Goal: Information Seeking & Learning: Learn about a topic

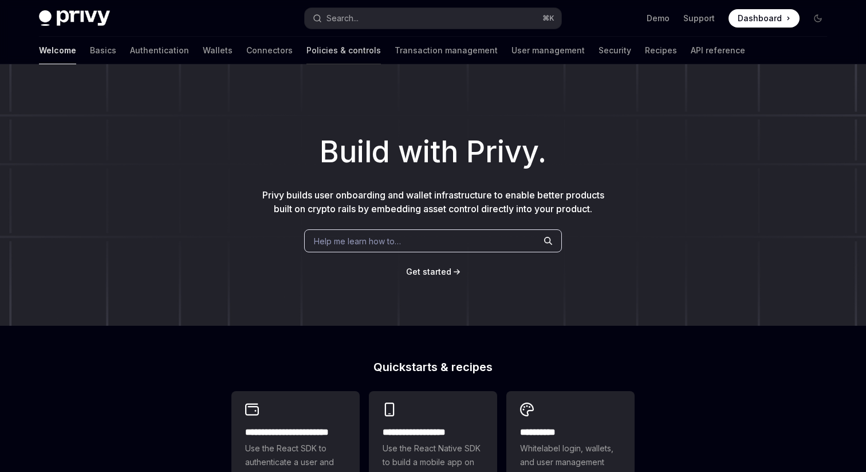
click at [307, 50] on link "Policies & controls" at bounding box center [344, 51] width 74 height 28
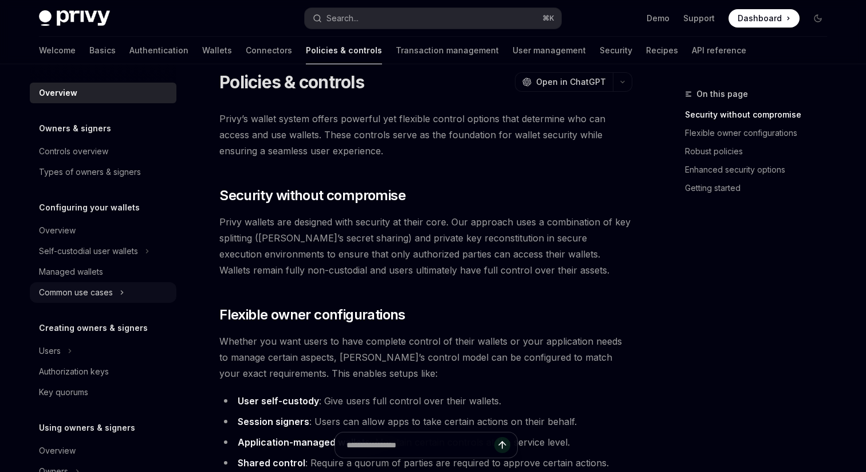
click at [89, 291] on div "Common use cases" at bounding box center [76, 292] width 74 height 14
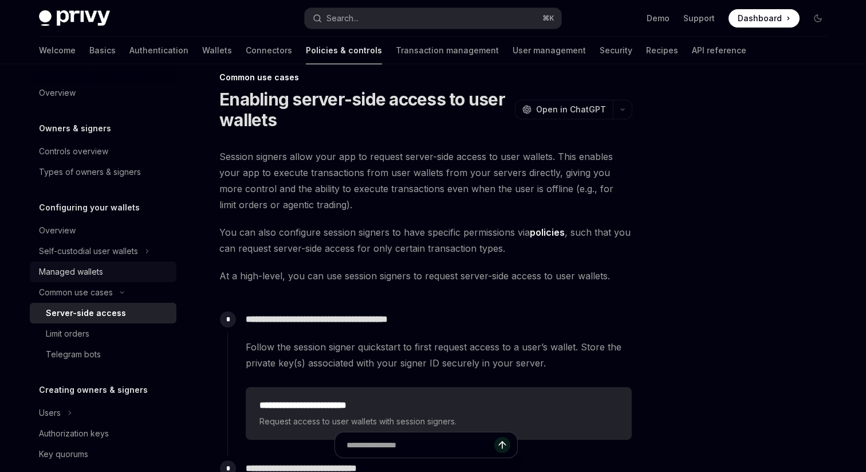
click at [88, 273] on div "Managed wallets" at bounding box center [71, 272] width 64 height 14
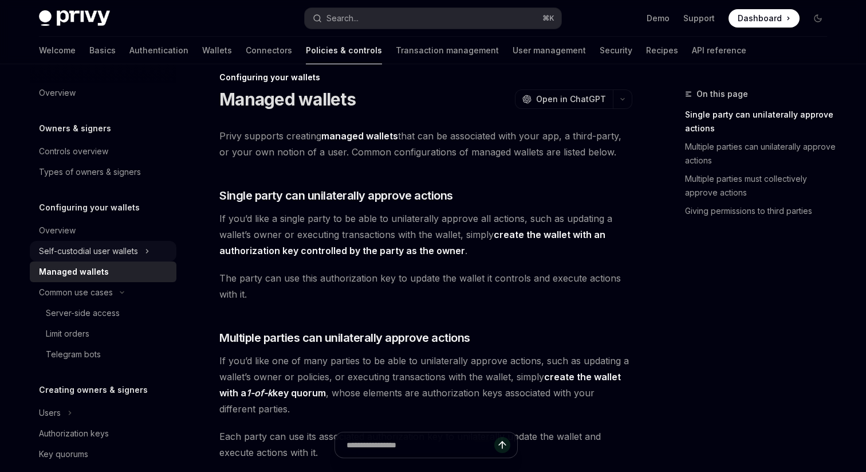
click at [107, 248] on div "Self-custodial user wallets" at bounding box center [88, 251] width 99 height 14
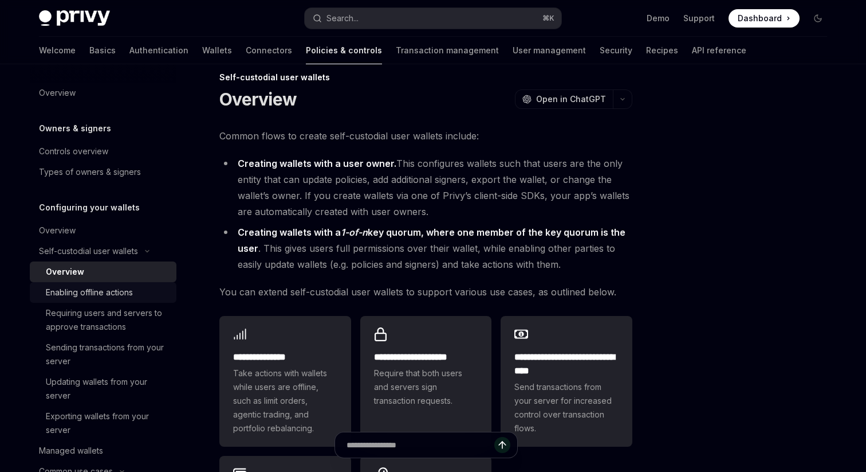
click at [100, 300] on link "Enabling offline actions" at bounding box center [103, 292] width 147 height 21
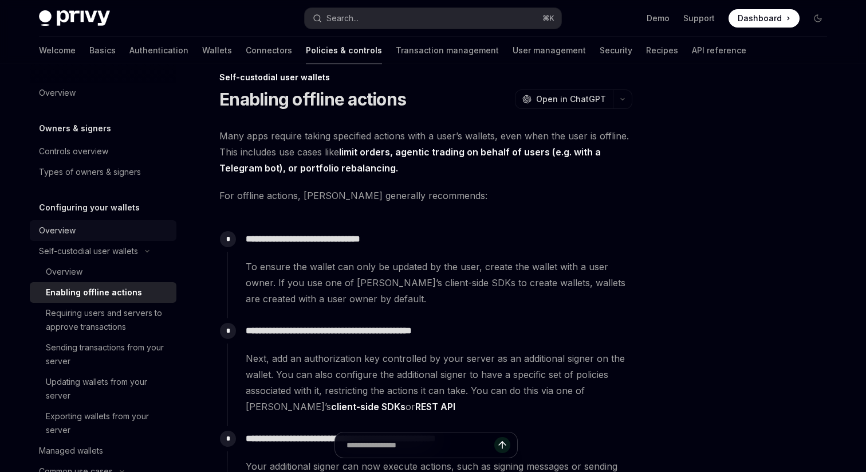
click at [102, 227] on div "Overview" at bounding box center [104, 230] width 131 height 14
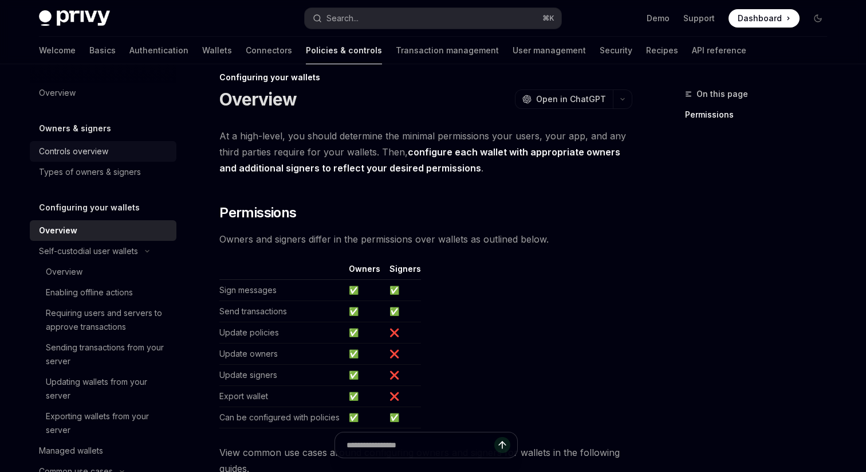
click at [112, 150] on div "Controls overview" at bounding box center [104, 151] width 131 height 14
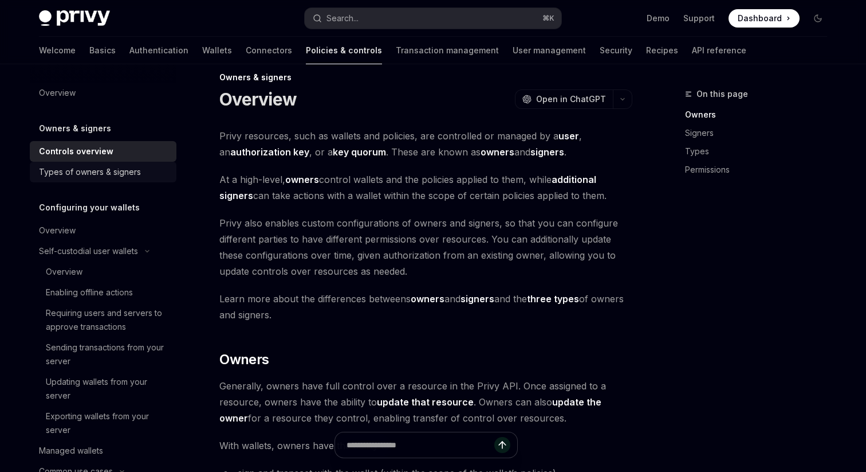
click at [110, 172] on div "Types of owners & signers" at bounding box center [90, 172] width 102 height 14
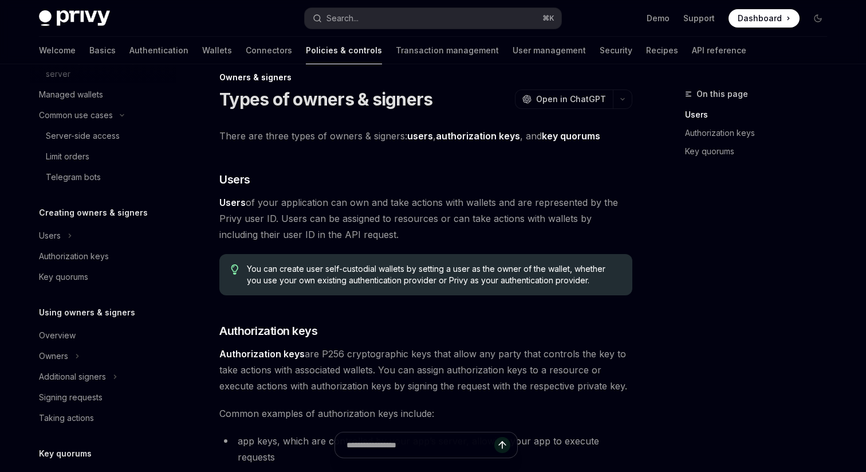
scroll to position [576, 0]
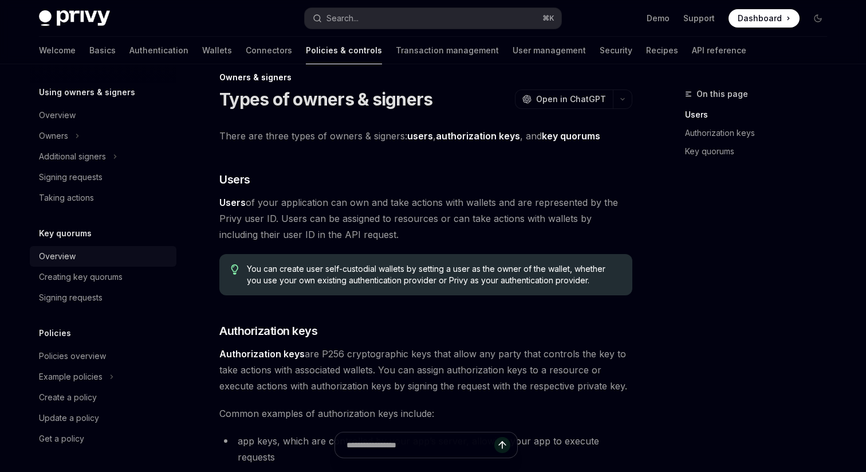
click at [85, 260] on div "Overview" at bounding box center [104, 256] width 131 height 14
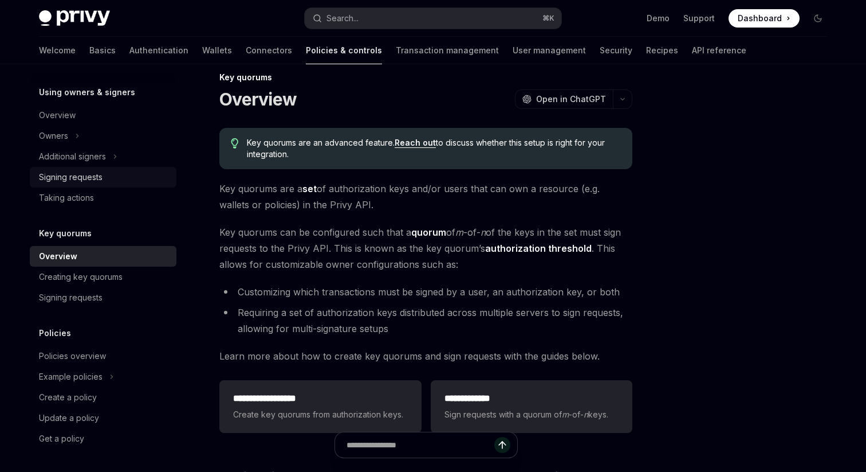
click at [87, 170] on div "Signing requests" at bounding box center [71, 177] width 64 height 14
type textarea "*"
